Goal: Find specific page/section: Find specific page/section

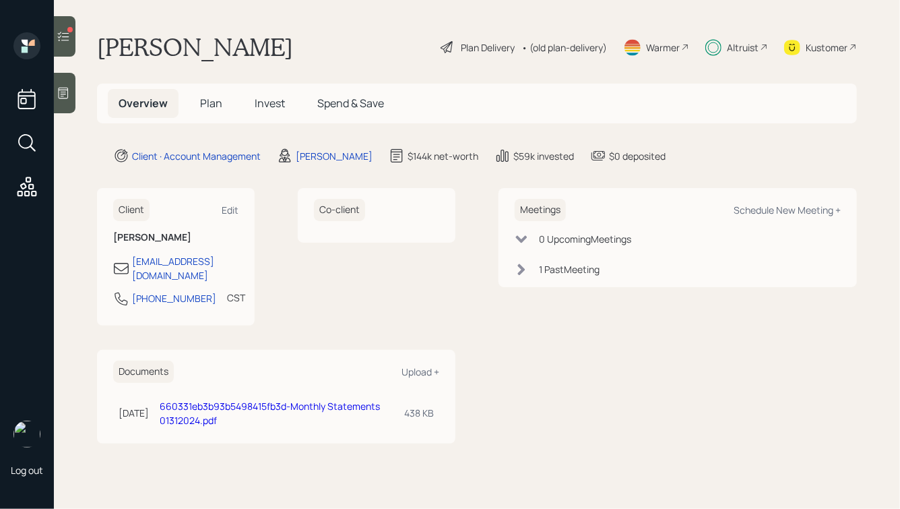
click at [208, 100] on span "Plan" at bounding box center [211, 103] width 22 height 15
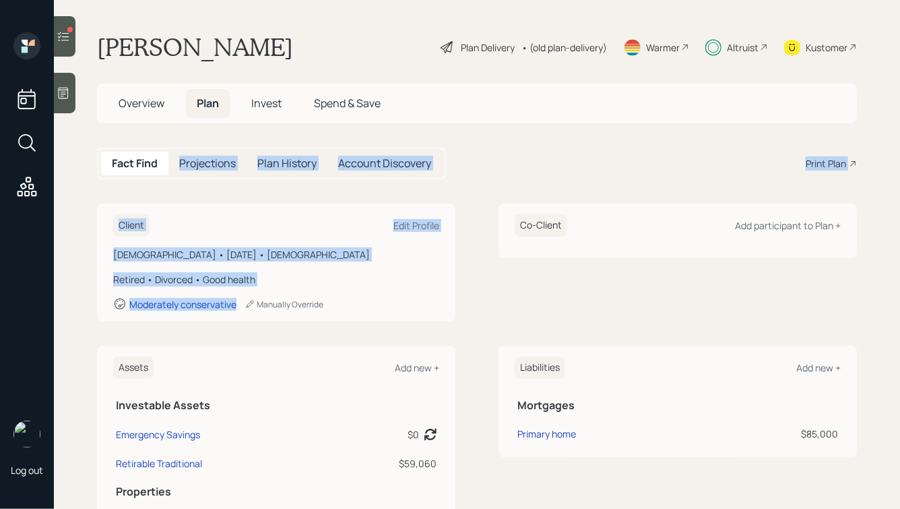
drag, startPoint x: 349, startPoint y: 304, endPoint x: 120, endPoint y: 150, distance: 275.9
click at [121, 150] on main "[PERSON_NAME] Plan Delivery • (old plan-delivery) Warmer Altruist Kustomer Over…" at bounding box center [477, 254] width 847 height 509
click at [102, 142] on main "[PERSON_NAME] Plan Delivery • (old plan-delivery) Warmer Altruist Kustomer Over…" at bounding box center [477, 254] width 847 height 509
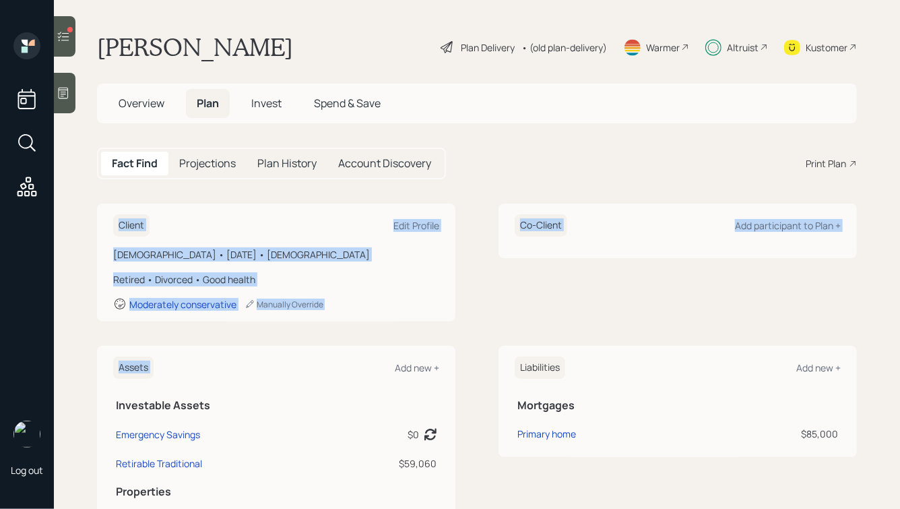
drag, startPoint x: 107, startPoint y: 221, endPoint x: 367, endPoint y: 337, distance: 284.2
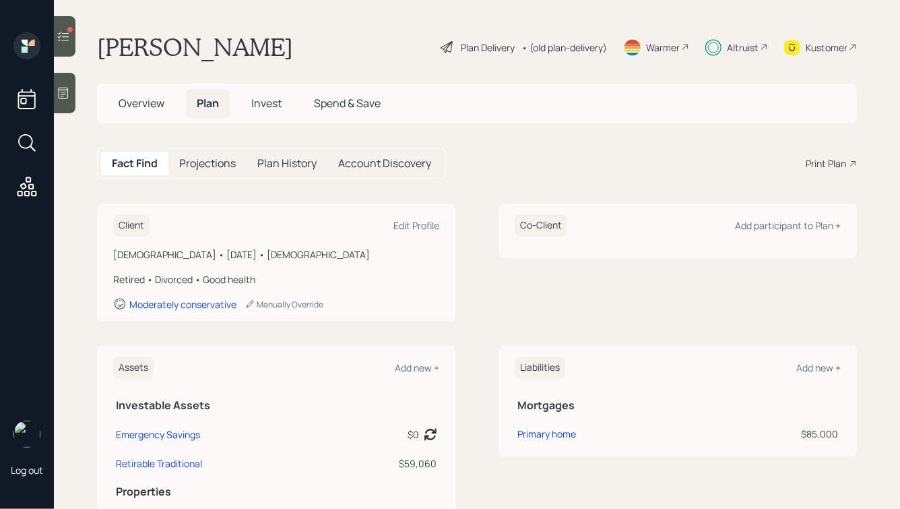
click at [732, 44] on div "Altruist" at bounding box center [743, 47] width 32 height 14
click at [268, 107] on span "Invest" at bounding box center [266, 103] width 30 height 15
